Goal: Task Accomplishment & Management: Manage account settings

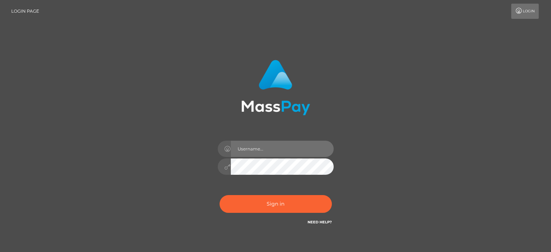
click at [268, 151] on input "text" at bounding box center [282, 149] width 103 height 16
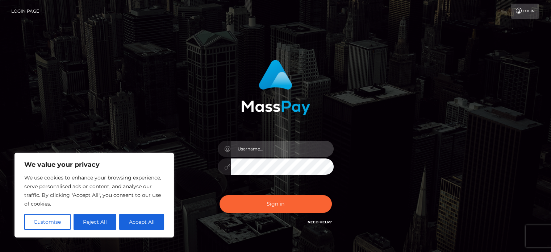
type input "[PERSON_NAME][EMAIL_ADDRESS][DOMAIN_NAME]"
click at [219, 195] on button "Sign in" at bounding box center [275, 204] width 112 height 18
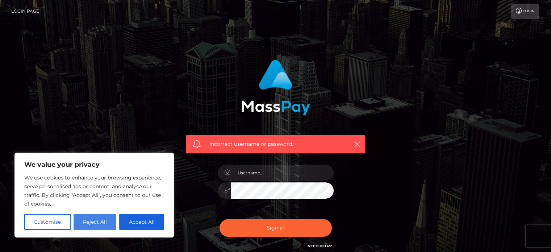
click at [83, 218] on button "Reject All" at bounding box center [95, 222] width 43 height 16
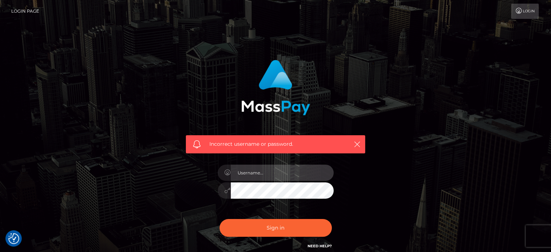
click at [266, 178] on input "text" at bounding box center [282, 172] width 103 height 16
type input "triplexfiles10@hotmail.com"
click at [219, 219] on button "Sign in" at bounding box center [275, 228] width 112 height 18
click at [257, 177] on input "text" at bounding box center [282, 172] width 103 height 16
type input "[PERSON_NAME][EMAIL_ADDRESS][DOMAIN_NAME]"
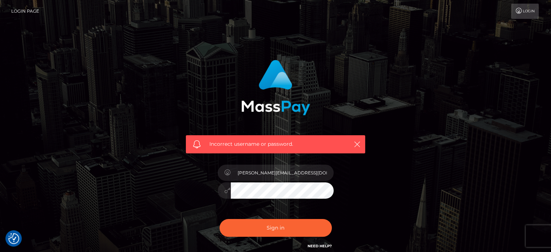
click at [219, 219] on button "Sign in" at bounding box center [275, 228] width 112 height 18
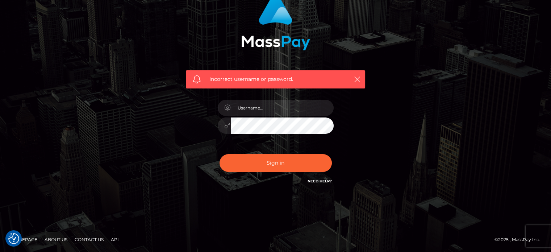
click at [315, 180] on link "Need Help?" at bounding box center [319, 181] width 24 height 5
click at [398, 80] on div "Incorrect username or password." at bounding box center [275, 93] width 413 height 208
click at [322, 183] on link "Need Help?" at bounding box center [319, 181] width 24 height 5
click at [449, 130] on div "Incorrect username or password." at bounding box center [275, 93] width 413 height 208
click at [278, 102] on input "text" at bounding box center [282, 108] width 103 height 16
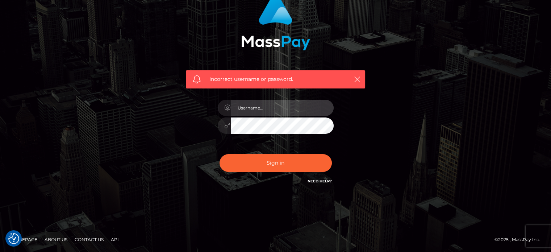
type input "[PERSON_NAME][EMAIL_ADDRESS][DOMAIN_NAME]"
click at [219, 154] on button "Sign in" at bounding box center [275, 163] width 112 height 18
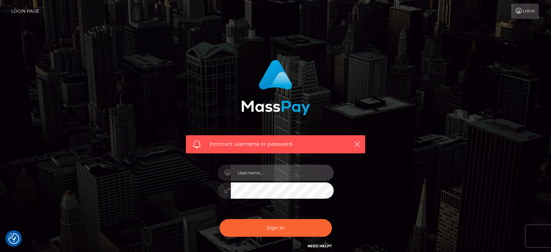
click at [269, 172] on input "text" at bounding box center [282, 172] width 103 height 16
type input "[PERSON_NAME][EMAIL_ADDRESS][DOMAIN_NAME]"
click at [219, 219] on button "Sign in" at bounding box center [275, 228] width 112 height 18
click at [264, 176] on input "text" at bounding box center [282, 172] width 103 height 16
type input "[PERSON_NAME][EMAIL_ADDRESS][DOMAIN_NAME]"
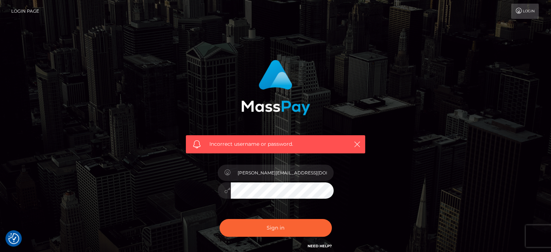
click at [219, 219] on button "Sign in" at bounding box center [275, 228] width 112 height 18
click at [271, 176] on input "text" at bounding box center [282, 172] width 103 height 16
type input "kirsten_gilmour@hotmail.com"
click at [219, 219] on button "Sign in" at bounding box center [275, 228] width 112 height 18
click at [274, 173] on input "text" at bounding box center [282, 172] width 103 height 16
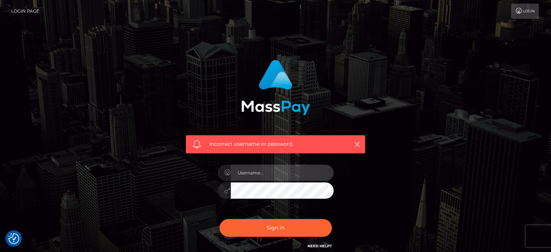
type input "[PERSON_NAME][EMAIL_ADDRESS][DOMAIN_NAME]"
click at [227, 191] on icon at bounding box center [228, 190] width 6 height 6
click at [219, 219] on button "Sign in" at bounding box center [275, 228] width 112 height 18
click at [356, 146] on icon "button" at bounding box center [356, 144] width 7 height 7
click at [523, 8] on link "Login" at bounding box center [525, 11] width 28 height 15
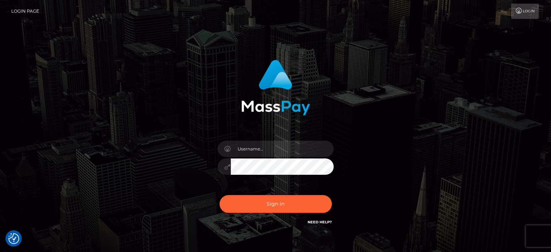
scroll to position [41, 0]
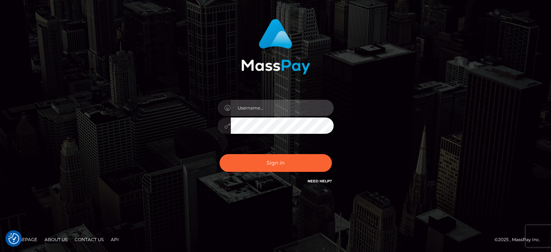
click at [253, 104] on input "text" at bounding box center [282, 108] width 103 height 16
type input "[PERSON_NAME][EMAIL_ADDRESS][DOMAIN_NAME]"
click at [219, 154] on button "Sign in" at bounding box center [275, 163] width 112 height 18
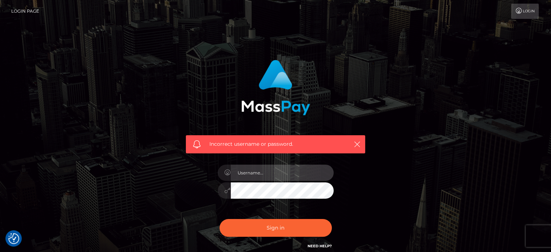
click at [258, 169] on input "text" at bounding box center [282, 172] width 103 height 16
type input "[PERSON_NAME][EMAIL_ADDRESS][DOMAIN_NAME]"
click at [319, 244] on link "Need Help?" at bounding box center [319, 245] width 24 height 5
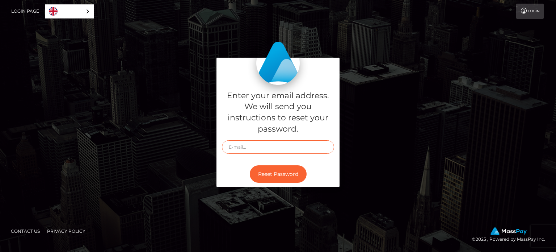
click at [285, 146] on input "text" at bounding box center [278, 146] width 112 height 13
type input "[PERSON_NAME][EMAIL_ADDRESS][DOMAIN_NAME]"
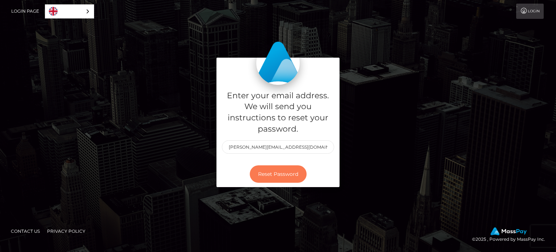
click at [288, 173] on button "Reset Password" at bounding box center [278, 174] width 57 height 18
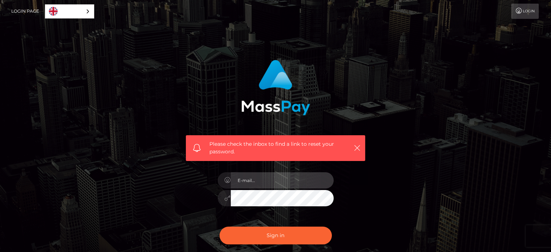
click at [288, 180] on input "email" at bounding box center [282, 180] width 103 height 16
type input "[PERSON_NAME][EMAIL_ADDRESS][DOMAIN_NAME]"
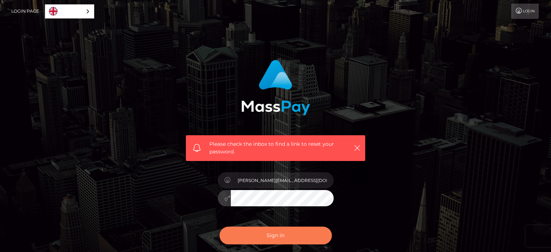
click at [278, 234] on button "Sign in" at bounding box center [275, 235] width 112 height 18
